Goal: Task Accomplishment & Management: Use online tool/utility

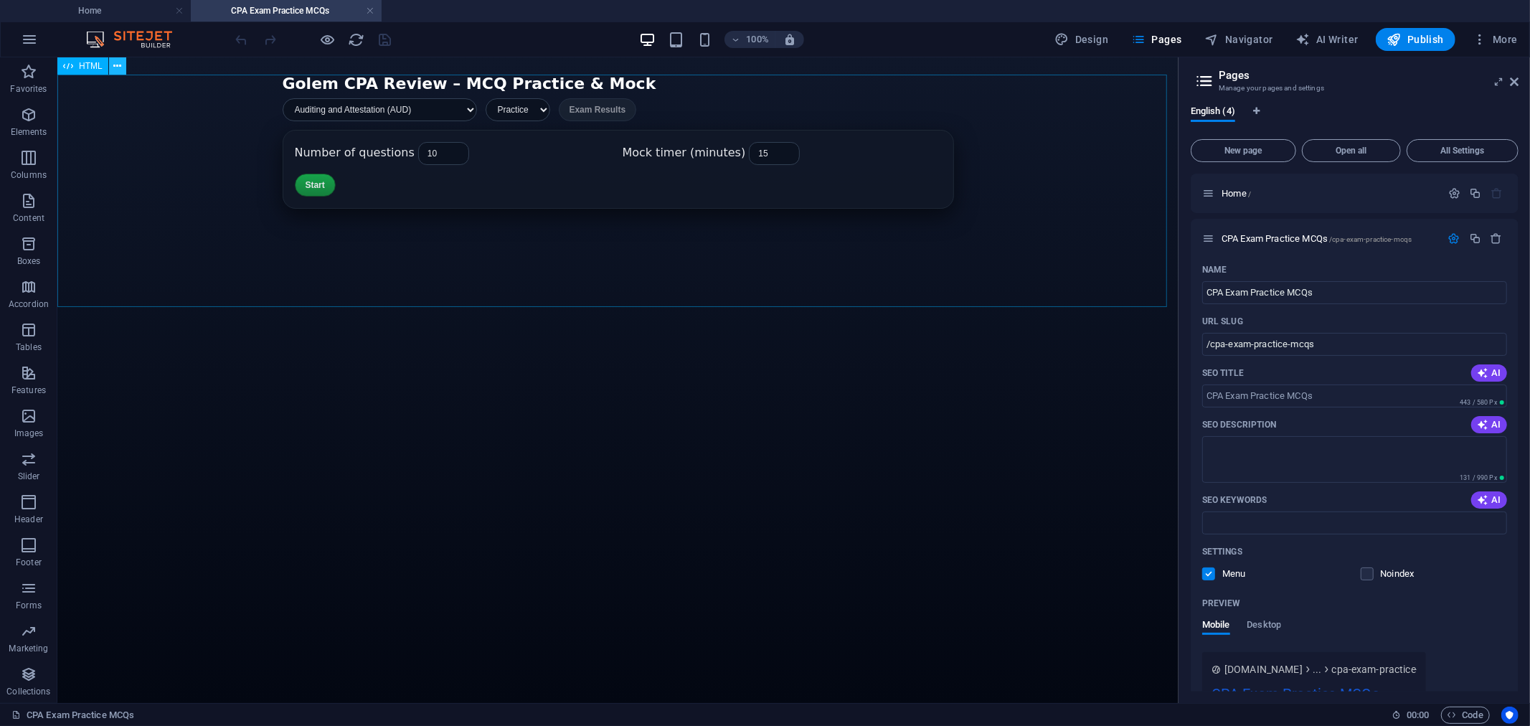
click at [116, 62] on icon at bounding box center [117, 66] width 8 height 15
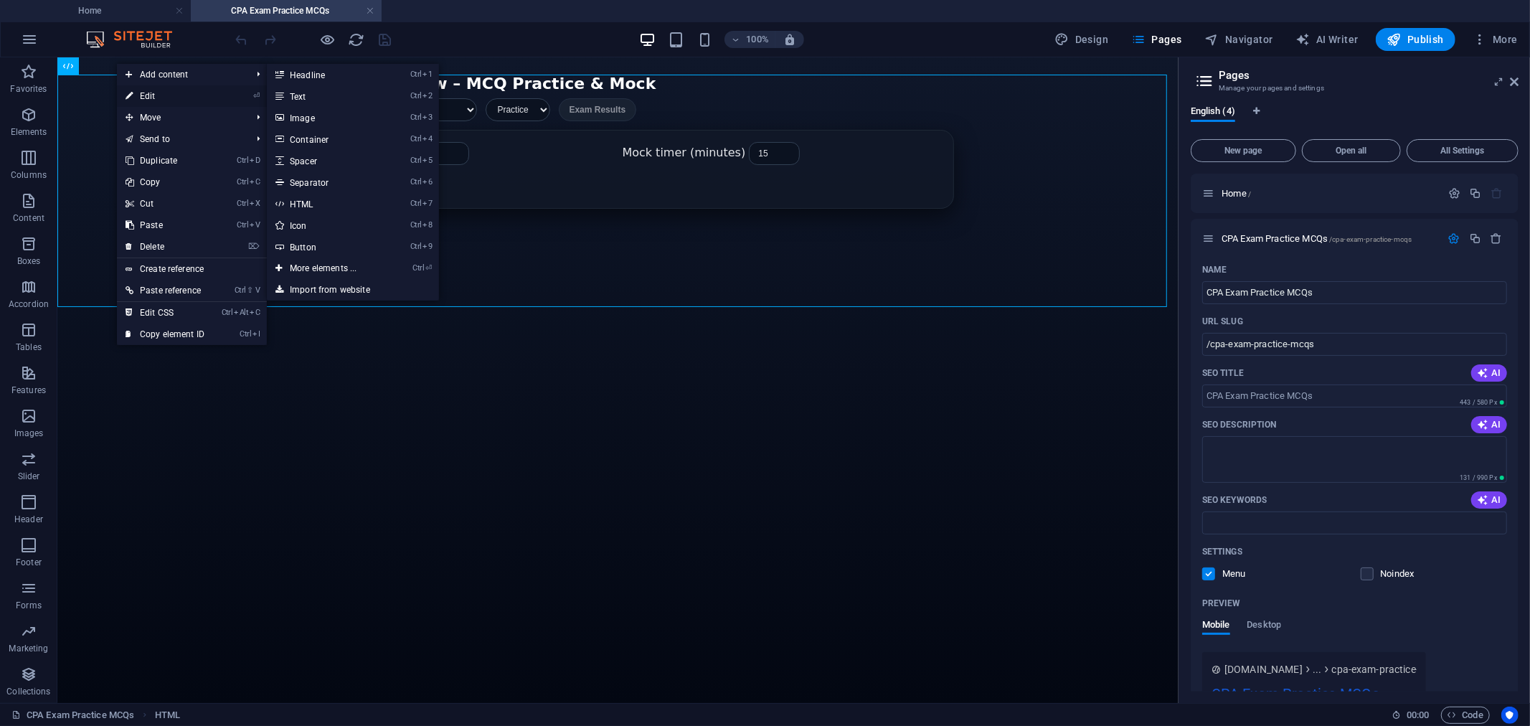
click at [161, 95] on link "⏎ Edit" at bounding box center [165, 96] width 96 height 22
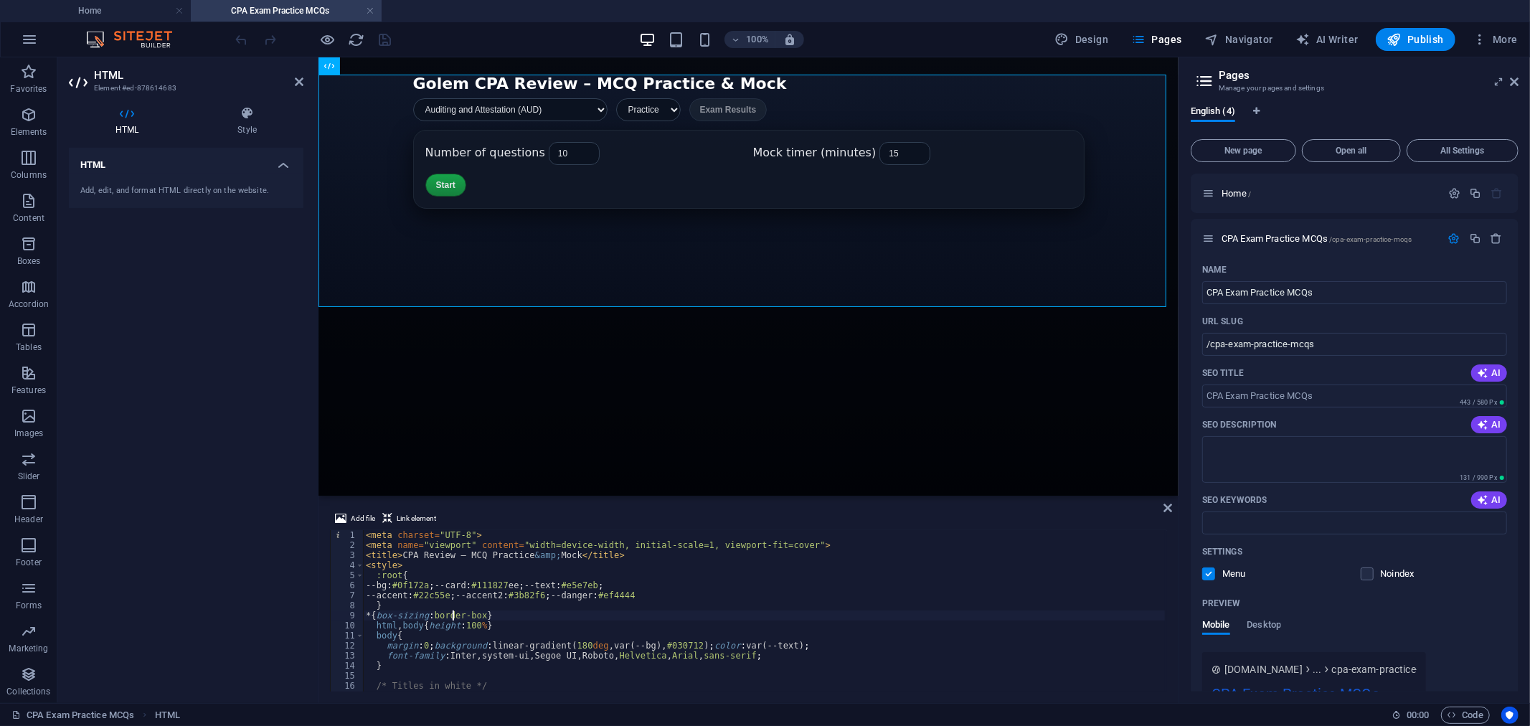
click at [455, 613] on div "< meta charset = "UTF-8" > < meta name = "viewport" content = "width=device-wid…" at bounding box center [800, 619] width 875 height 179
type textarea "</script>"
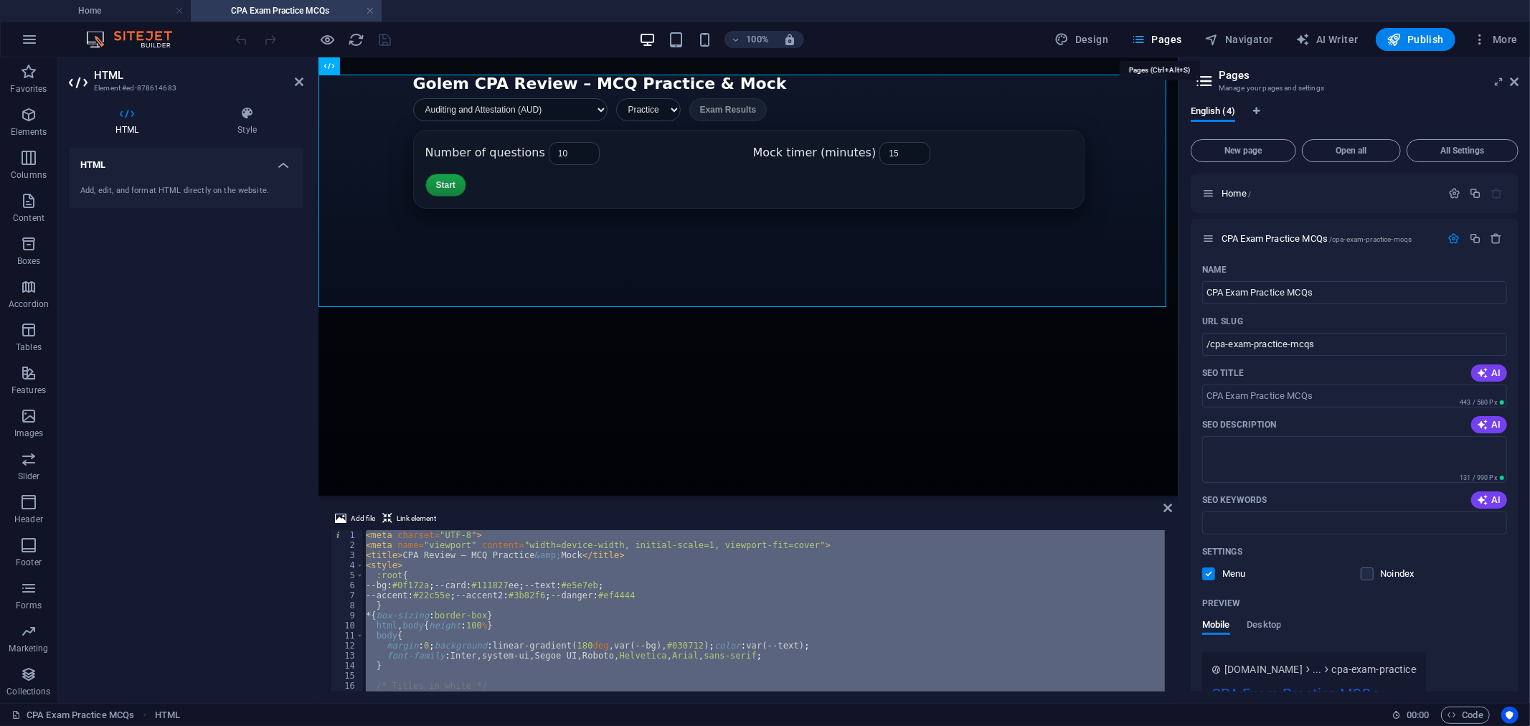
click at [1168, 39] on span "Pages" at bounding box center [1156, 39] width 50 height 14
click at [1516, 77] on icon at bounding box center [1514, 81] width 9 height 11
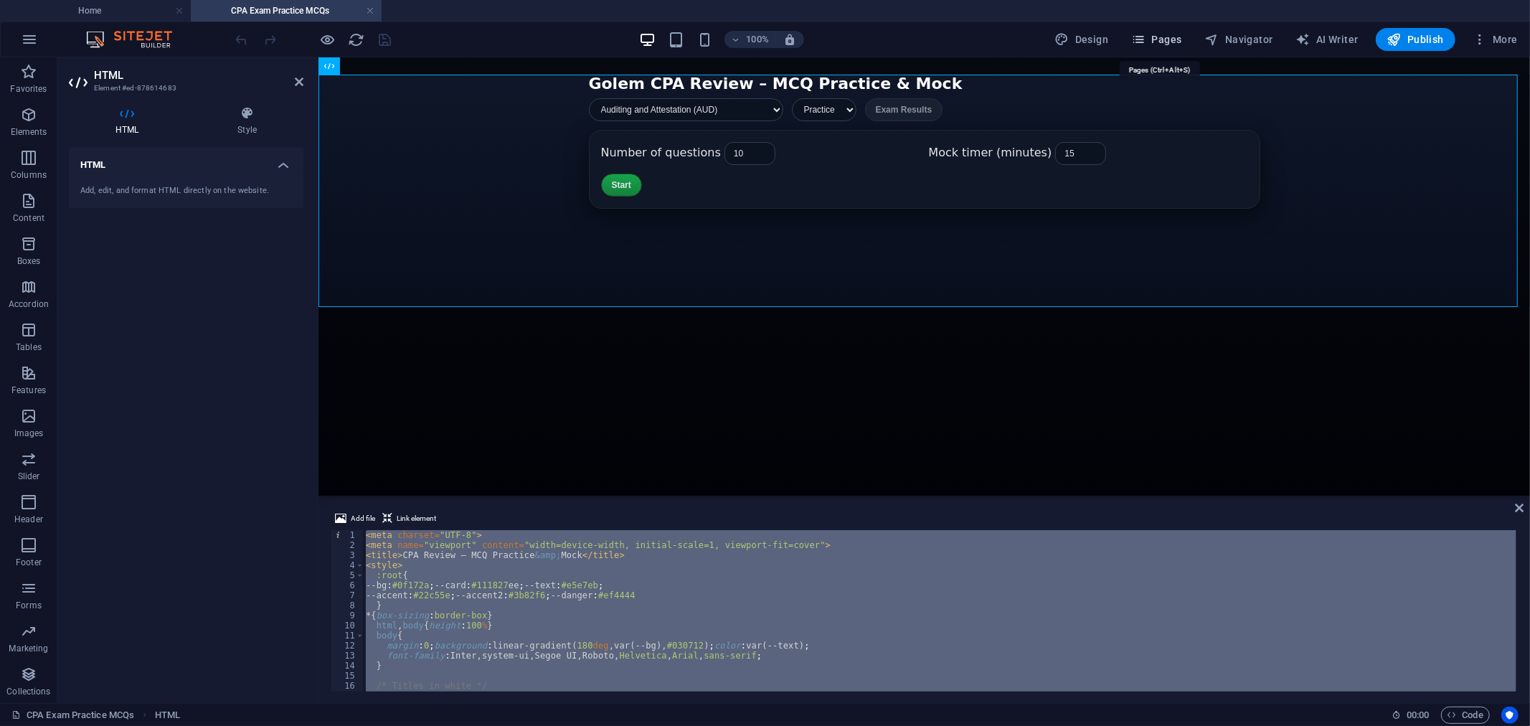
click at [1164, 33] on span "Pages" at bounding box center [1156, 39] width 50 height 14
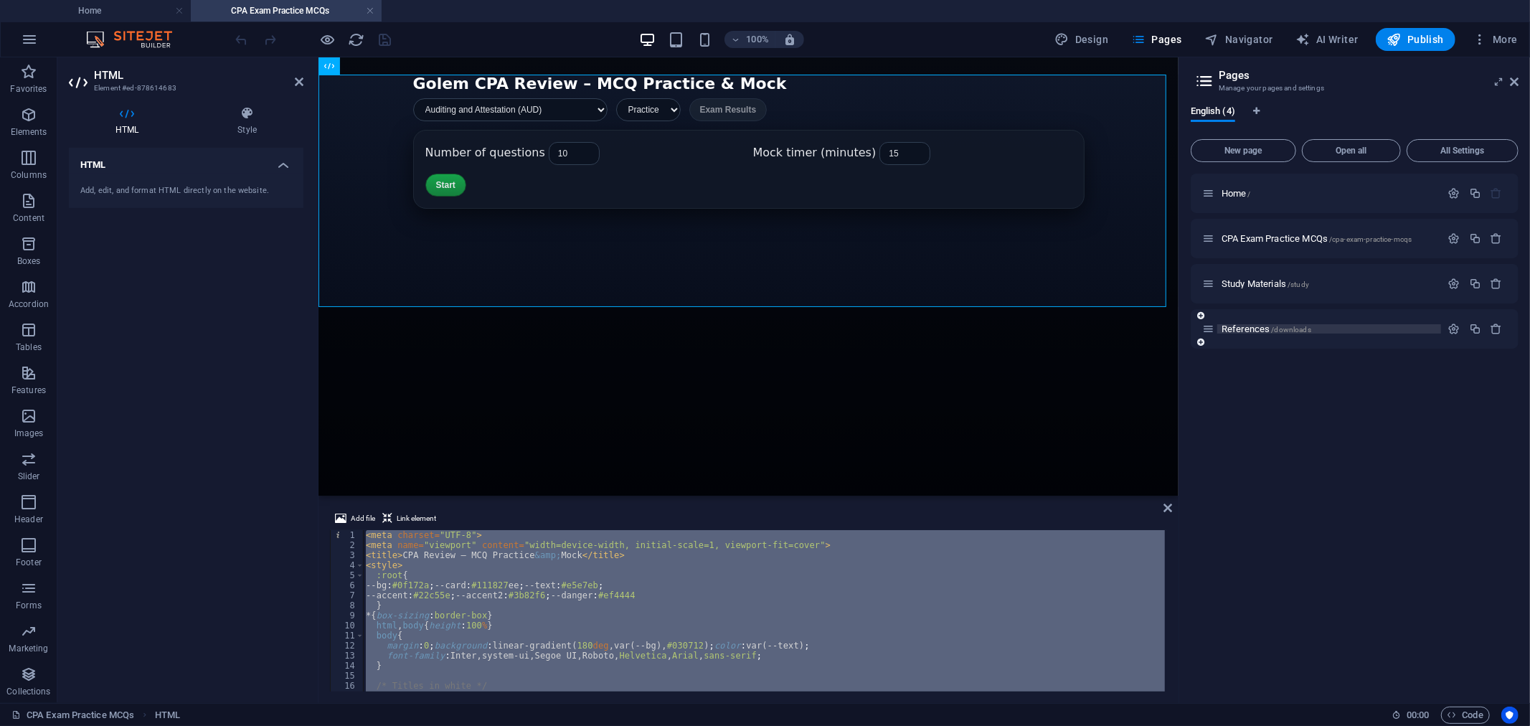
click at [1248, 331] on span "References /downloads" at bounding box center [1267, 329] width 90 height 11
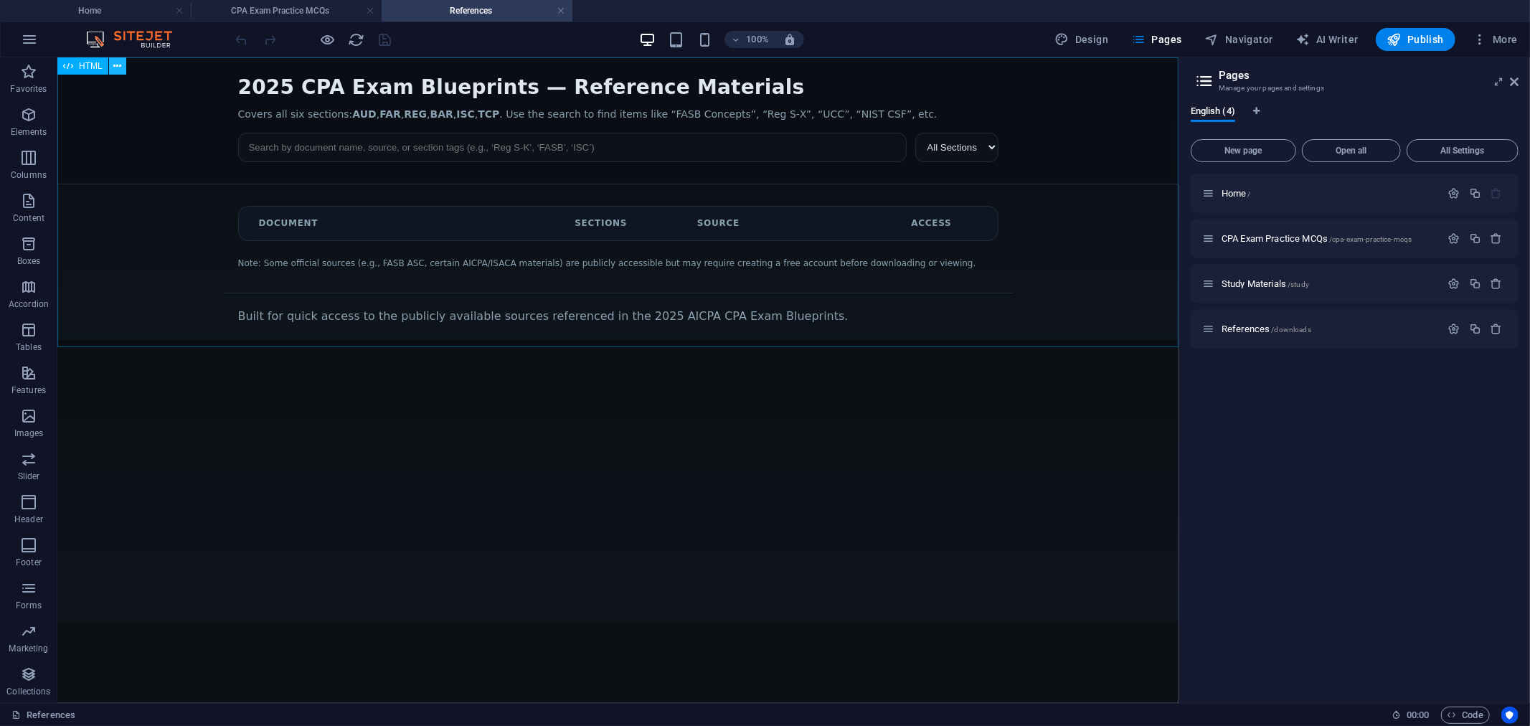
click at [119, 62] on icon at bounding box center [117, 66] width 8 height 15
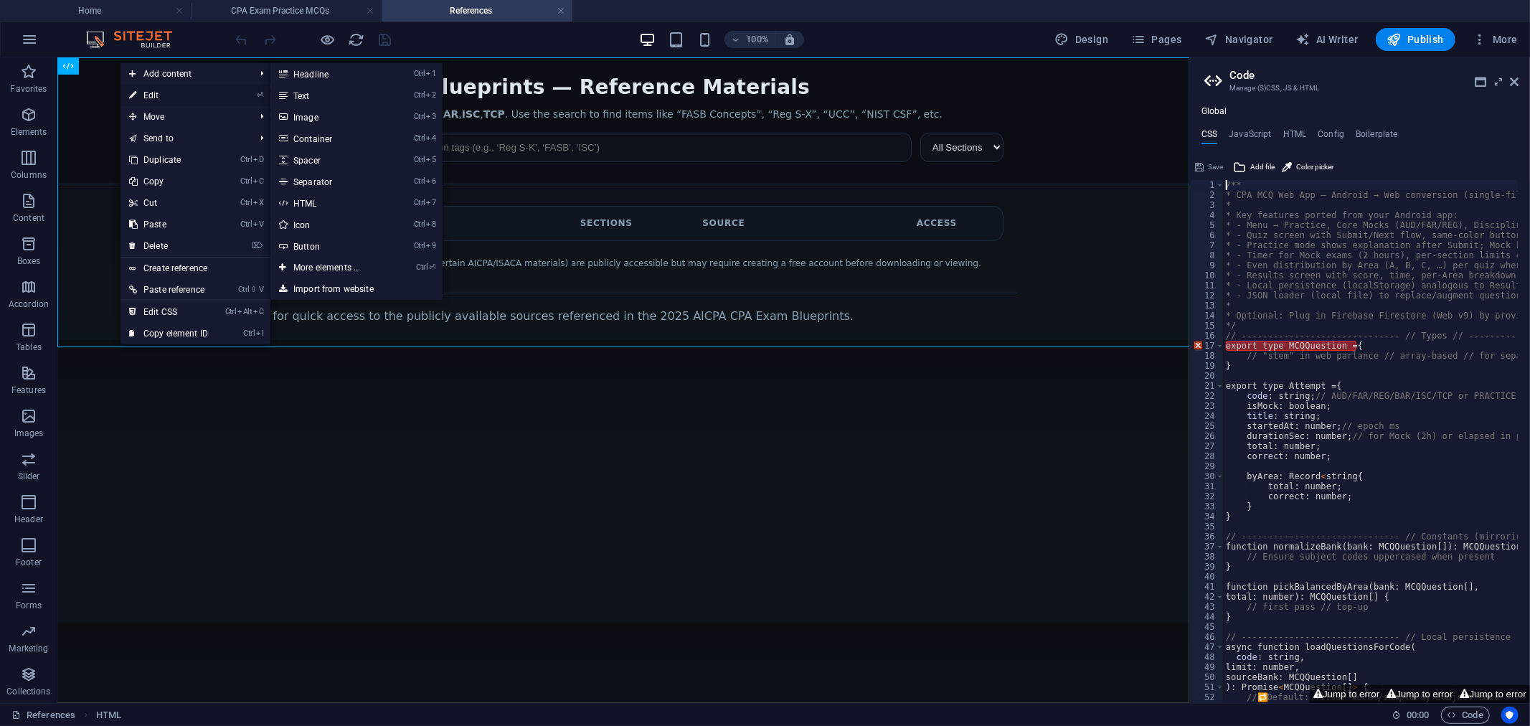
click at [168, 94] on link "⏎ Edit" at bounding box center [169, 96] width 96 height 22
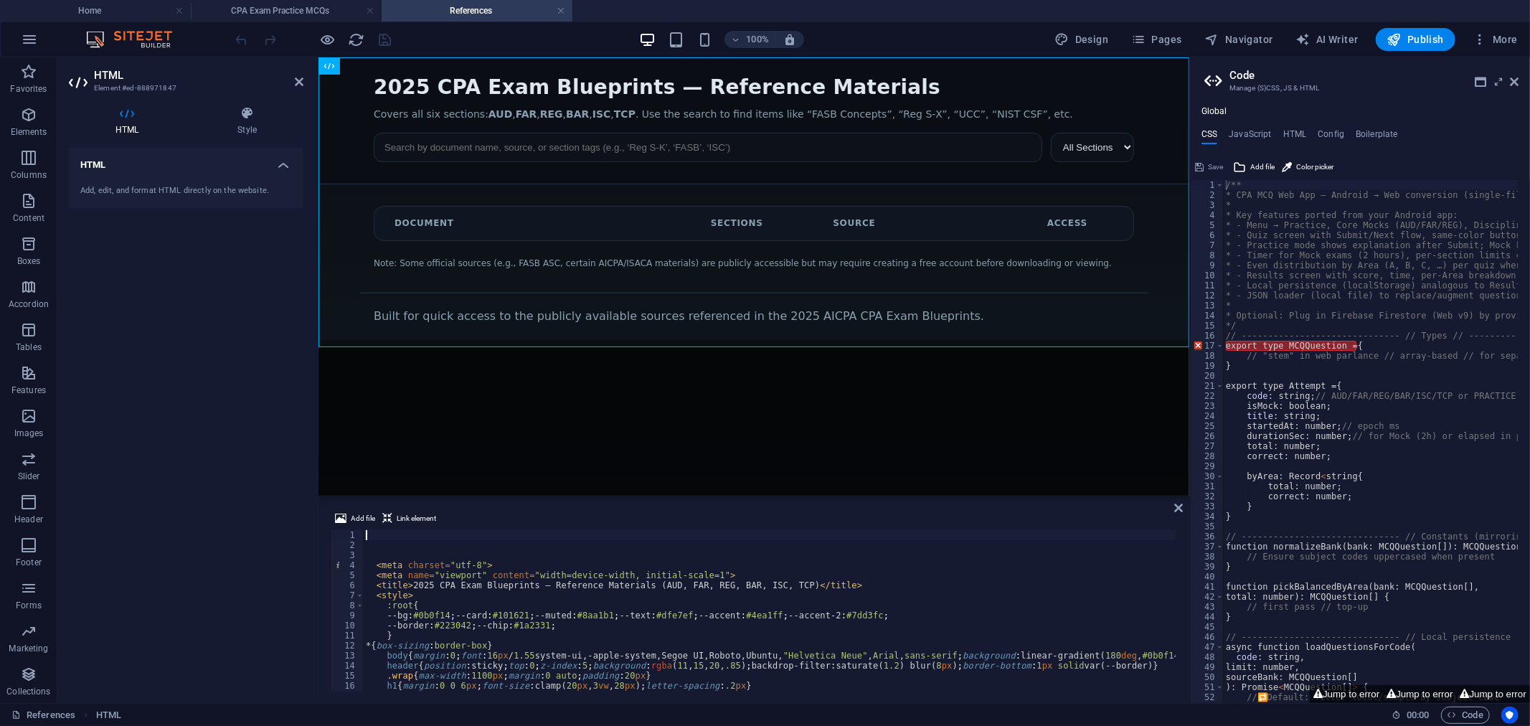
type textarea "<style>"
click at [448, 598] on div "< meta charset = "utf-8" > < meta name = "viewport" content = "width=device-wid…" at bounding box center [1148, 619] width 1570 height 179
